Goal: Transaction & Acquisition: Book appointment/travel/reservation

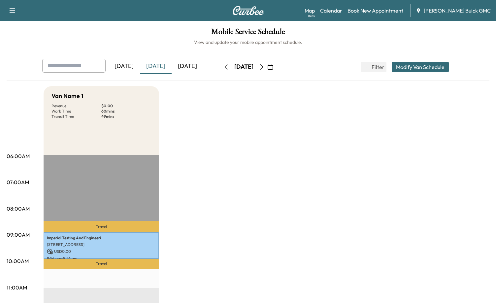
click at [132, 66] on div "[DATE]" at bounding box center [124, 66] width 32 height 15
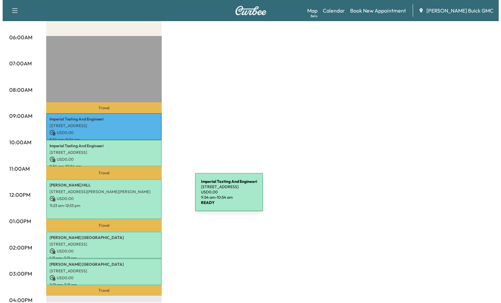
scroll to position [132, 0]
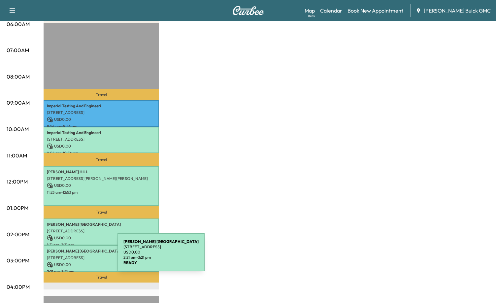
click at [68, 256] on p "[STREET_ADDRESS]" at bounding box center [101, 257] width 109 height 5
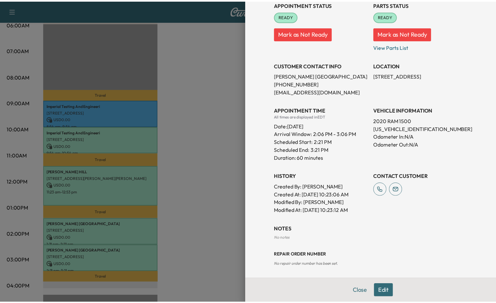
scroll to position [84, 0]
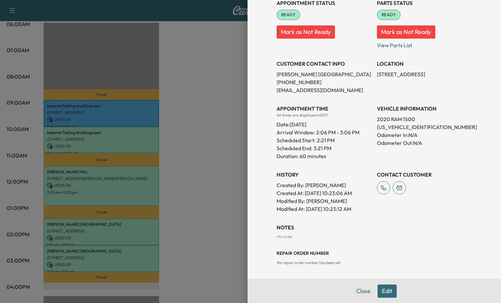
click at [389, 126] on p "[US_VEHICLE_IDENTIFICATION_NUMBER]" at bounding box center [424, 127] width 95 height 8
copy p "[US_VEHICLE_IDENTIFICATION_NUMBER]"
click at [192, 155] on div at bounding box center [250, 151] width 501 height 303
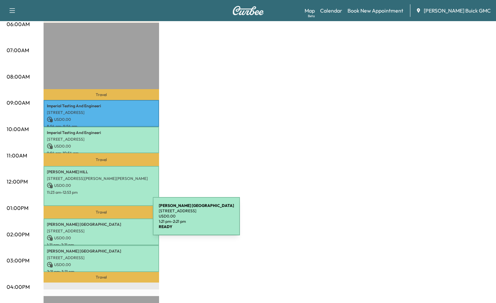
click at [103, 222] on p "[PERSON_NAME]" at bounding box center [101, 224] width 109 height 5
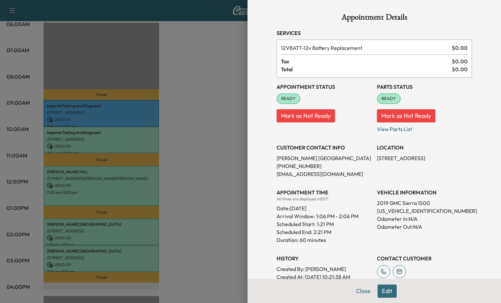
click at [422, 210] on p "[US_VEHICLE_IDENTIFICATION_NUMBER]" at bounding box center [424, 211] width 95 height 8
copy p "[US_VEHICLE_IDENTIFICATION_NUMBER]"
click at [190, 165] on div at bounding box center [250, 151] width 501 height 303
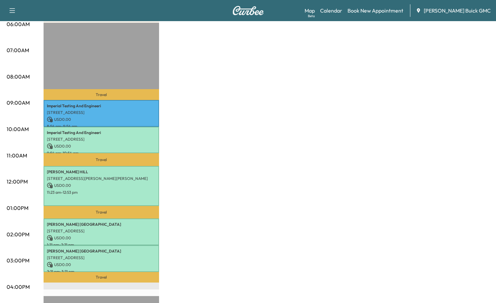
click at [217, 154] on div "Van Name 1 Revenue $ 0.00 Work Time 330 mins Transit Time 108 mins Travel Imper…" at bounding box center [267, 201] width 446 height 495
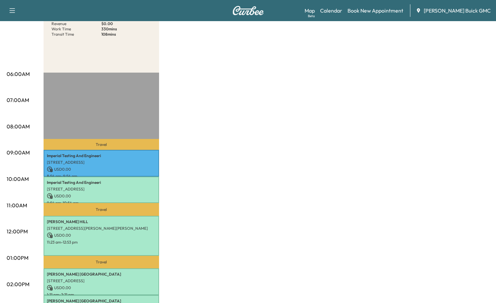
scroll to position [0, 0]
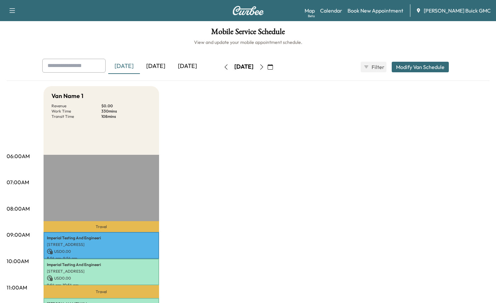
click at [156, 65] on div "[DATE]" at bounding box center [156, 66] width 32 height 15
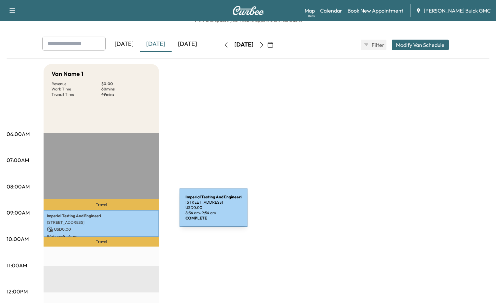
scroll to position [33, 0]
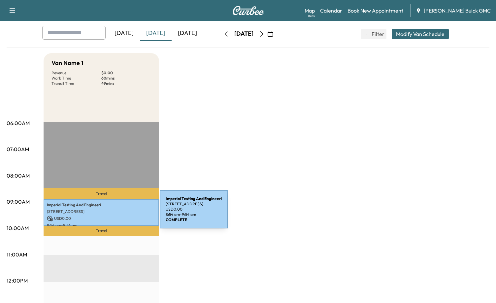
click at [110, 213] on p "[STREET_ADDRESS]" at bounding box center [101, 211] width 109 height 5
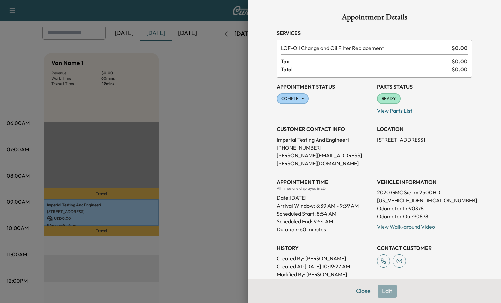
click at [392, 196] on p "[US_VEHICLE_IDENTIFICATION_NUMBER]" at bounding box center [424, 200] width 95 height 8
copy p "[US_VEHICLE_IDENTIFICATION_NUMBER]"
click at [173, 132] on div at bounding box center [250, 151] width 501 height 303
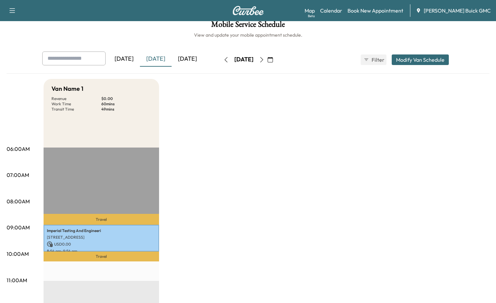
scroll to position [0, 0]
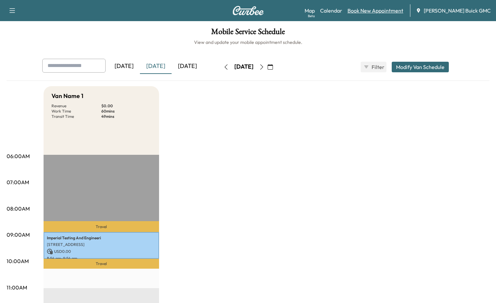
click at [386, 13] on link "Book New Appointment" at bounding box center [375, 11] width 56 height 8
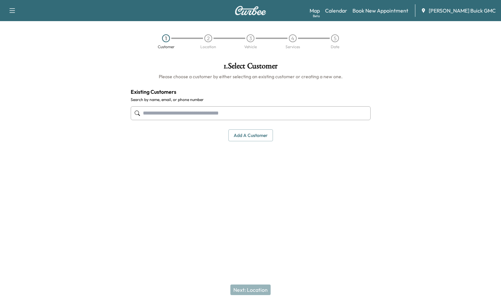
click at [198, 115] on input "text" at bounding box center [251, 113] width 240 height 14
click at [228, 114] on input "text" at bounding box center [251, 113] width 240 height 14
click at [253, 135] on button "Add a customer" at bounding box center [250, 135] width 45 height 12
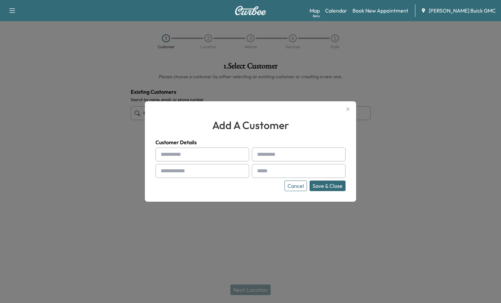
click at [193, 153] on input "text" at bounding box center [202, 154] width 94 height 14
type input "*********"
type input "********"
click at [199, 171] on input "text" at bounding box center [202, 171] width 94 height 14
type input "**********"
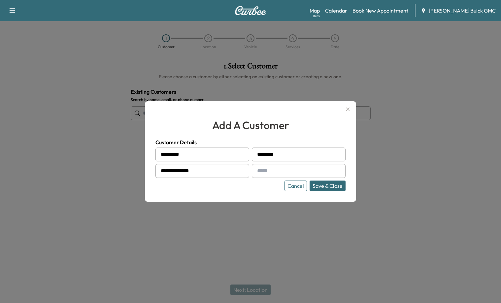
click at [317, 167] on input "text" at bounding box center [299, 171] width 94 height 14
click at [315, 169] on input "text" at bounding box center [299, 171] width 94 height 14
type input "**********"
click at [336, 181] on button "Save & Close" at bounding box center [327, 185] width 36 height 11
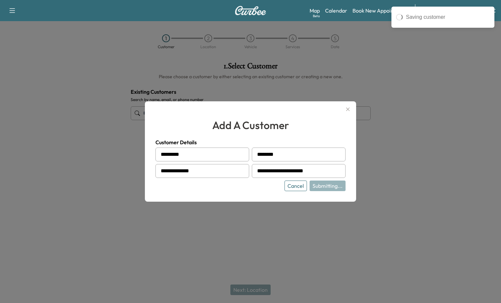
type input "**********"
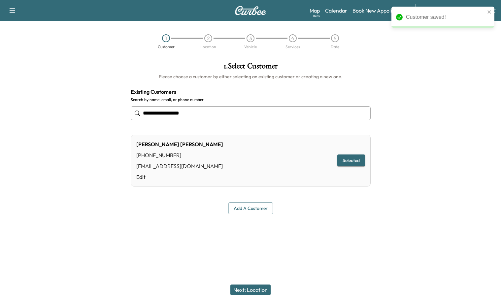
click at [252, 291] on button "Next: Location" at bounding box center [250, 289] width 40 height 11
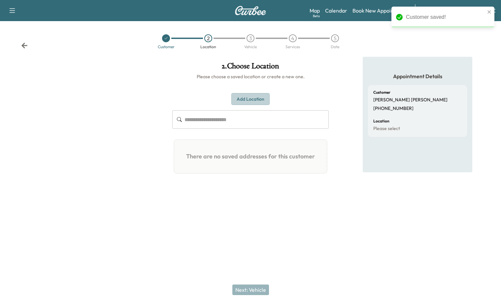
click at [249, 102] on button "Add Location" at bounding box center [250, 99] width 38 height 12
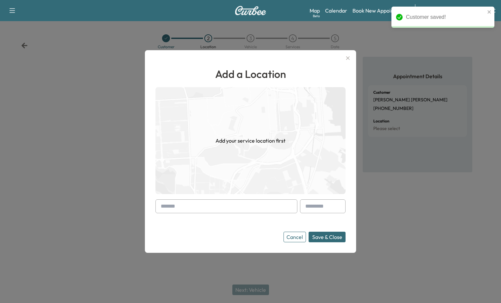
click at [199, 208] on input "text" at bounding box center [226, 206] width 142 height 14
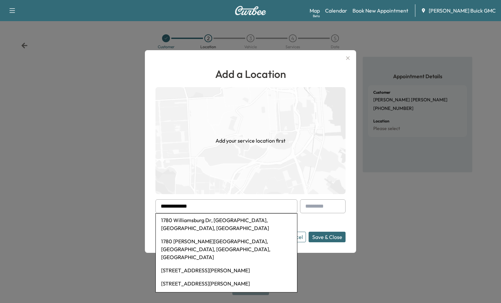
click at [213, 221] on li "1780 Williamsburg Dr, [GEOGRAPHIC_DATA], [GEOGRAPHIC_DATA], [GEOGRAPHIC_DATA]" at bounding box center [226, 223] width 141 height 21
type input "**********"
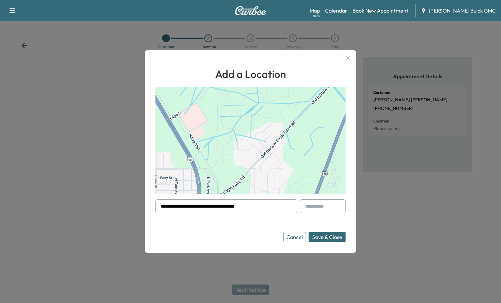
click at [334, 236] on button "Save & Close" at bounding box center [326, 237] width 37 height 11
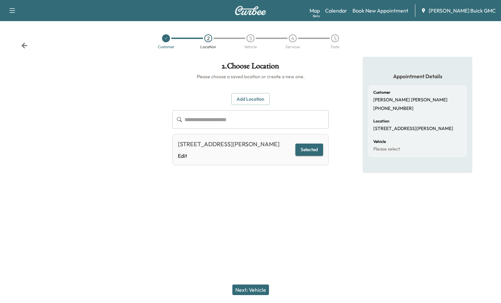
click at [248, 288] on button "Next: Vehicle" at bounding box center [250, 289] width 37 height 11
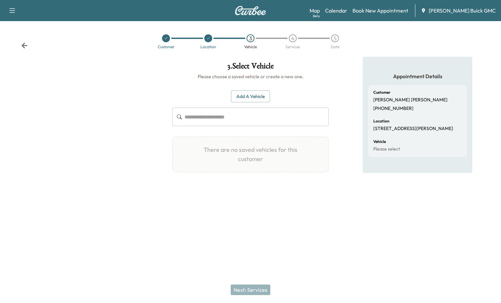
click at [244, 90] on button "Add a Vehicle" at bounding box center [250, 96] width 39 height 12
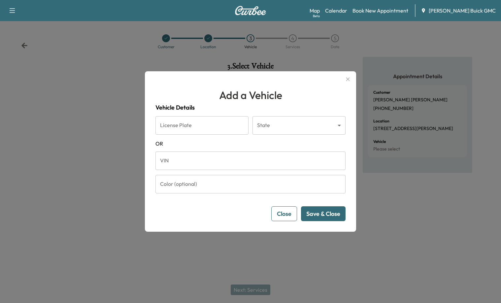
click at [181, 168] on input "VIN" at bounding box center [250, 160] width 190 height 18
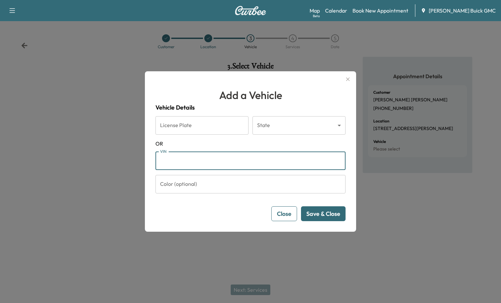
paste input "**********"
type input "**********"
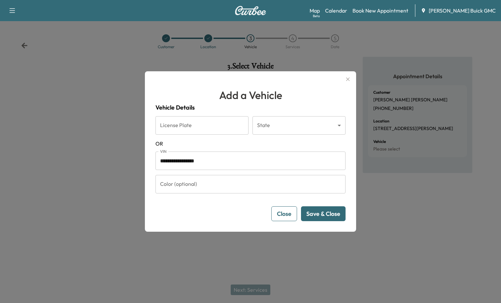
click at [332, 218] on button "Save & Close" at bounding box center [323, 213] width 45 height 15
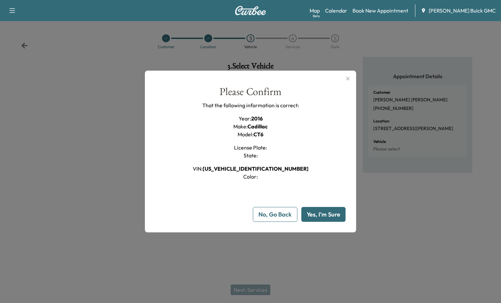
click at [331, 217] on button "Yes, I'm Sure" at bounding box center [323, 214] width 44 height 15
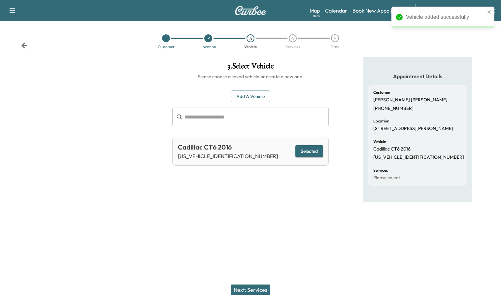
click at [244, 285] on button "Next: Services" at bounding box center [251, 289] width 40 height 11
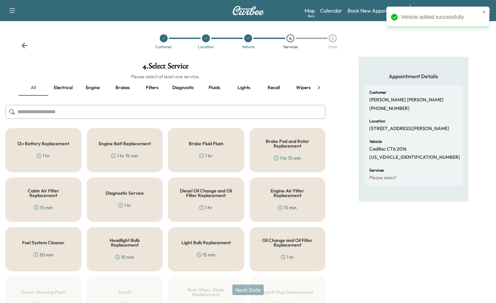
click at [218, 85] on button "Fluids" at bounding box center [214, 88] width 30 height 16
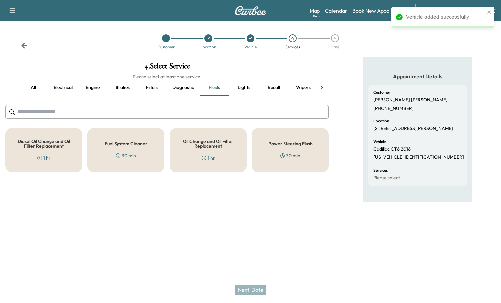
click at [207, 149] on div "Oil Change and Oil Filter Replacement 1 hr" at bounding box center [208, 150] width 77 height 44
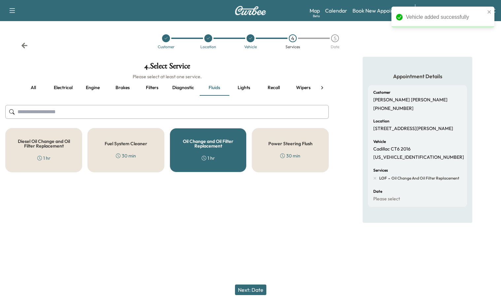
click at [258, 294] on button "Next: Date" at bounding box center [250, 289] width 31 height 11
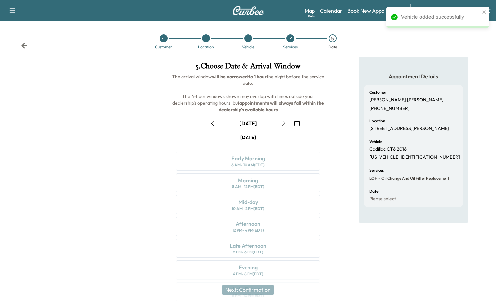
click at [280, 122] on button "button" at bounding box center [283, 123] width 11 height 11
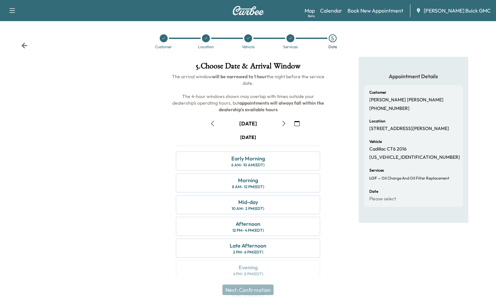
click at [285, 122] on icon "button" at bounding box center [283, 123] width 5 height 5
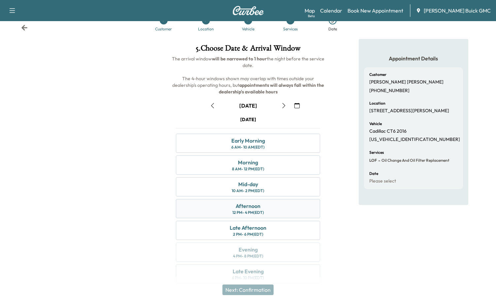
scroll to position [27, 0]
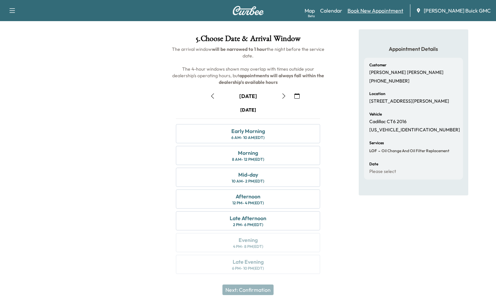
click at [367, 11] on link "Book New Appointment" at bounding box center [375, 11] width 56 height 8
